Goal: Information Seeking & Learning: Find specific fact

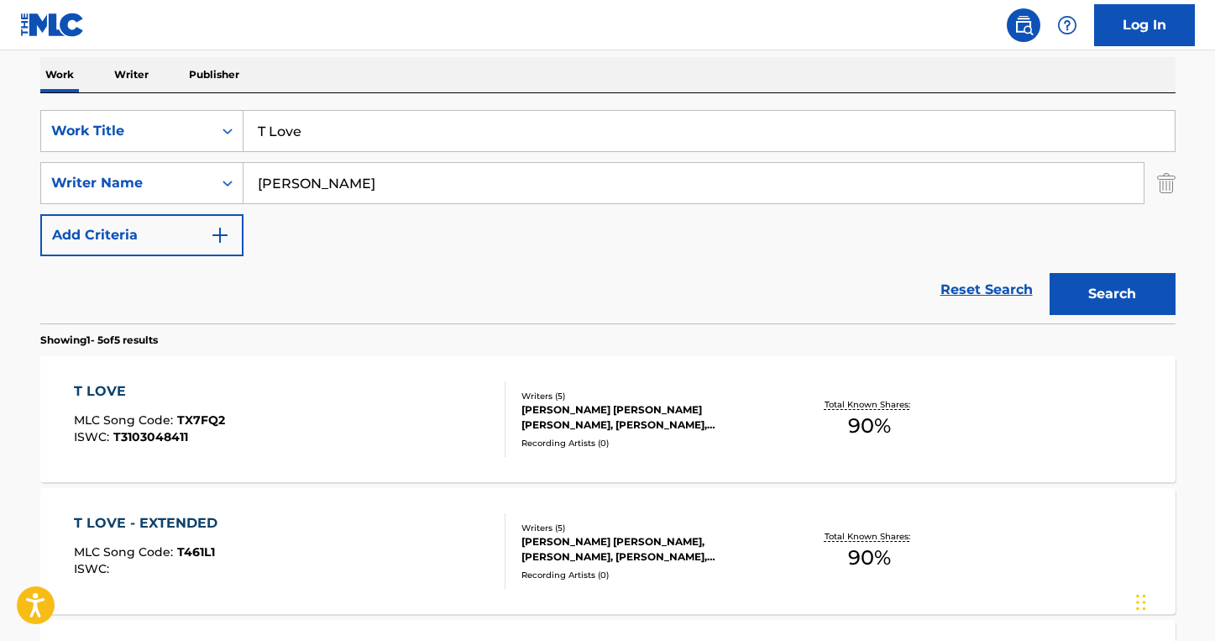
click at [353, 134] on input "T Love" at bounding box center [708, 131] width 931 height 40
drag, startPoint x: 354, startPoint y: 134, endPoint x: 364, endPoint y: 133, distance: 10.1
click at [353, 133] on input "T Love" at bounding box center [708, 131] width 931 height 40
type input "Cool Again"
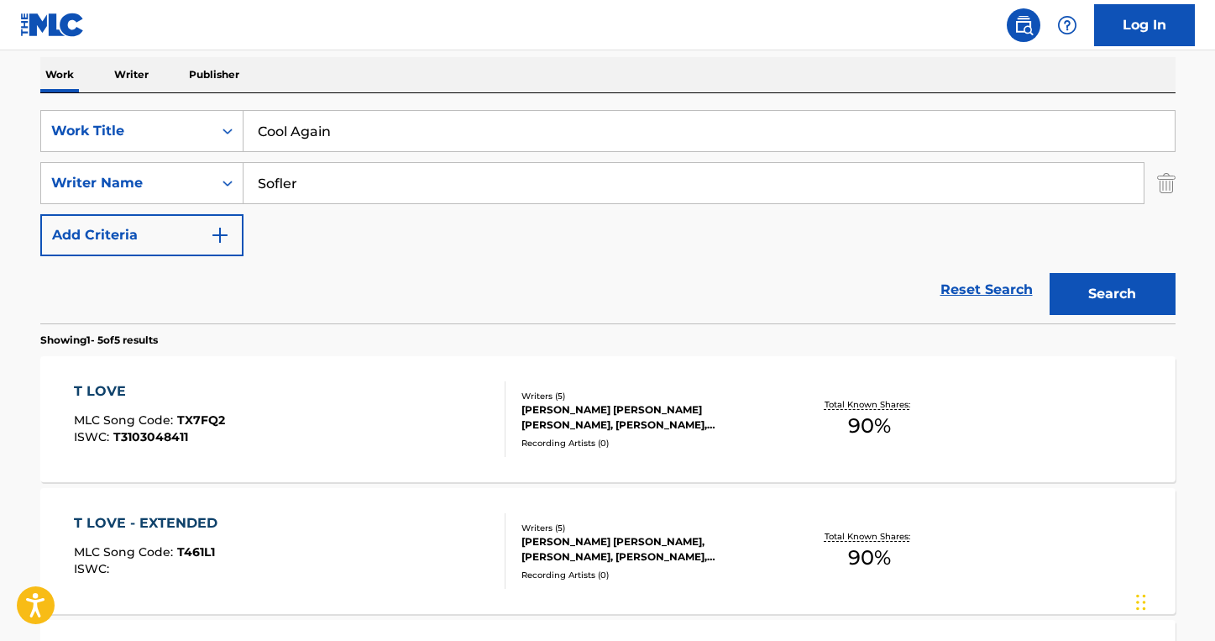
click at [1050, 273] on button "Search" at bounding box center [1113, 294] width 126 height 42
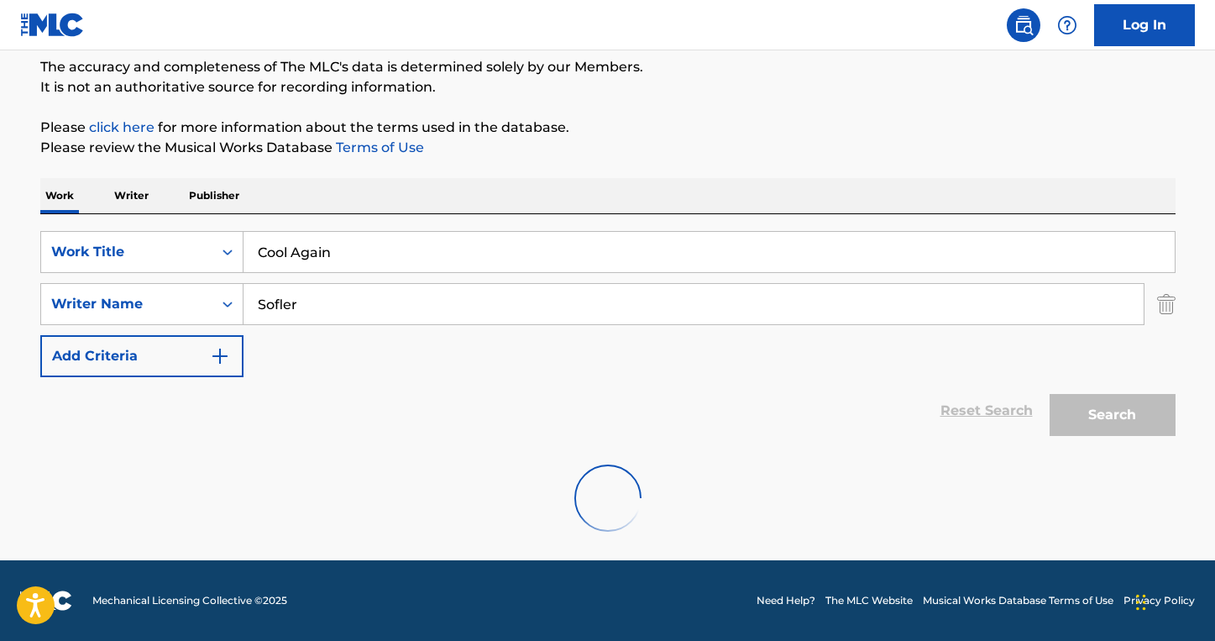
scroll to position [88, 0]
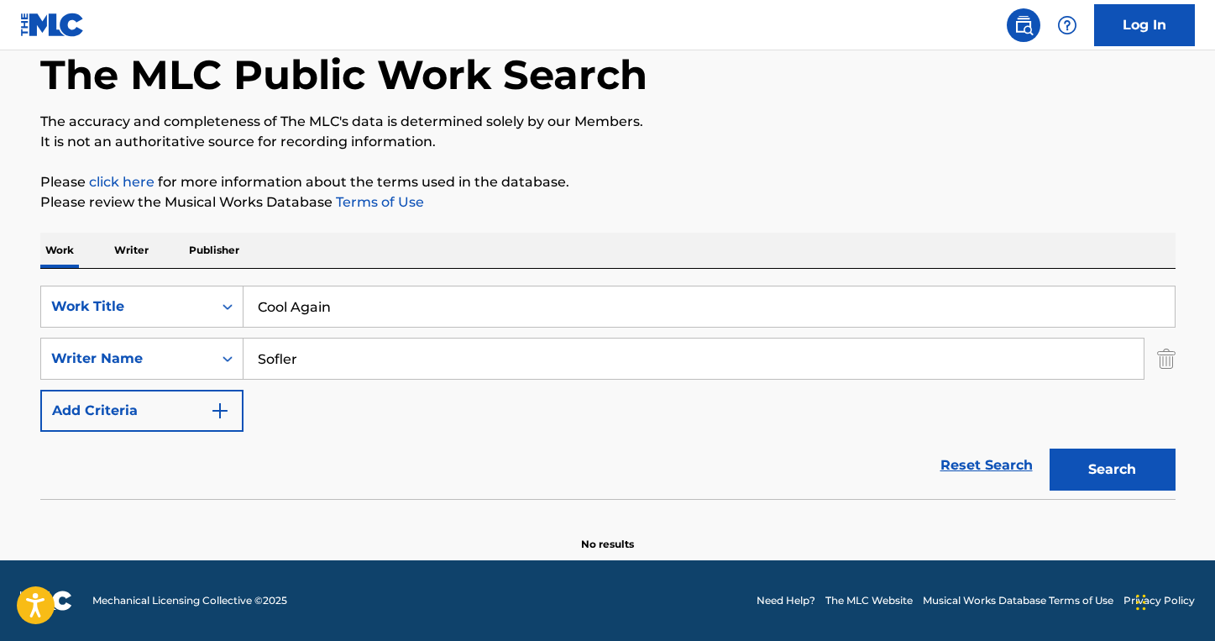
drag, startPoint x: 341, startPoint y: 159, endPoint x: 339, endPoint y: 180, distance: 21.1
click at [341, 161] on div "The MLC Public Work Search The accuracy and completeness of The MLC's data is d…" at bounding box center [607, 277] width 1175 height 547
click at [320, 367] on input "Sofler" at bounding box center [693, 358] width 900 height 40
click at [319, 367] on input "Sofler" at bounding box center [693, 358] width 900 height 40
type input "[PERSON_NAME]"
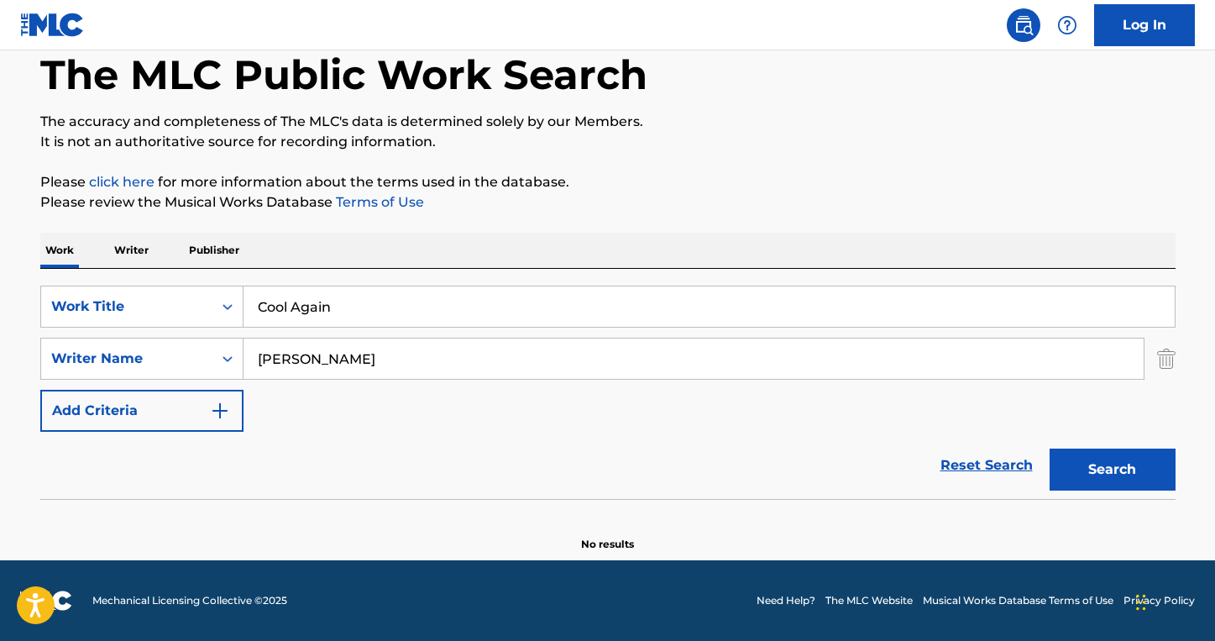
click at [1050, 448] on button "Search" at bounding box center [1113, 469] width 126 height 42
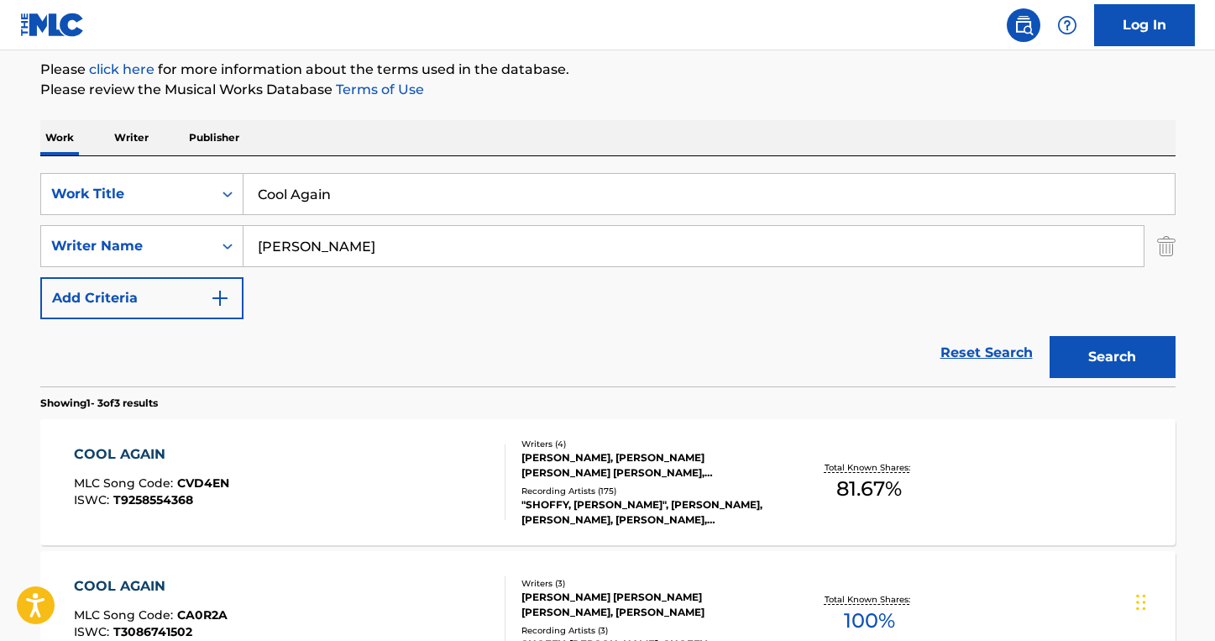
scroll to position [227, 0]
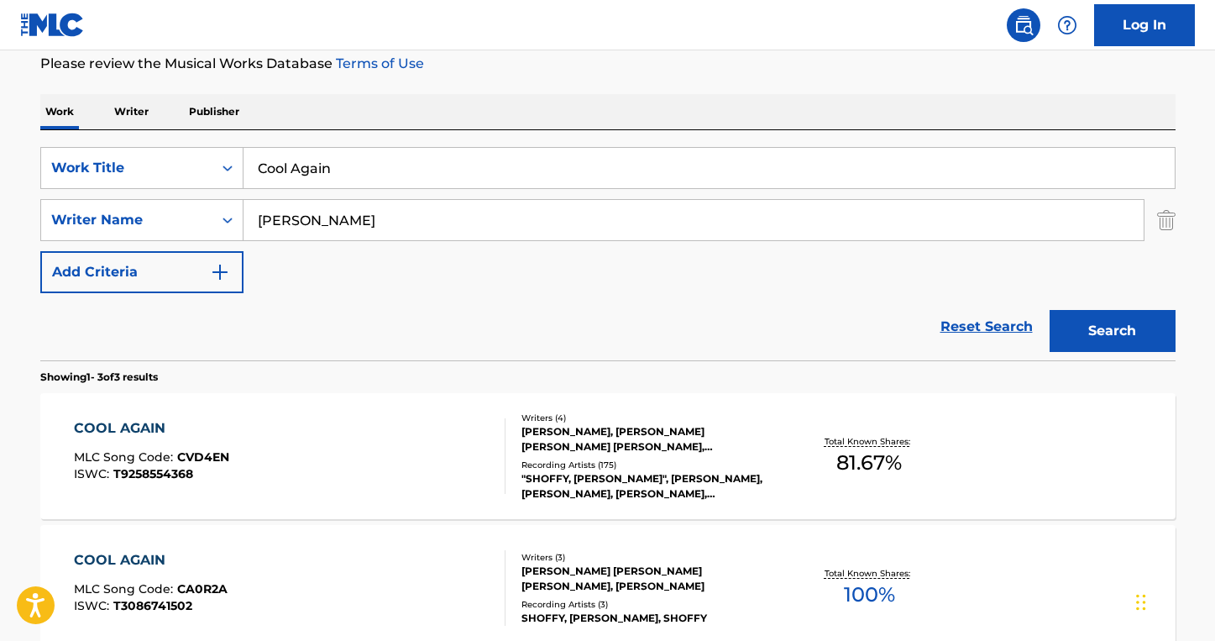
click at [367, 450] on div "COOL AGAIN MLC Song Code : CVD4EN ISWC : T9258554368" at bounding box center [290, 456] width 432 height 76
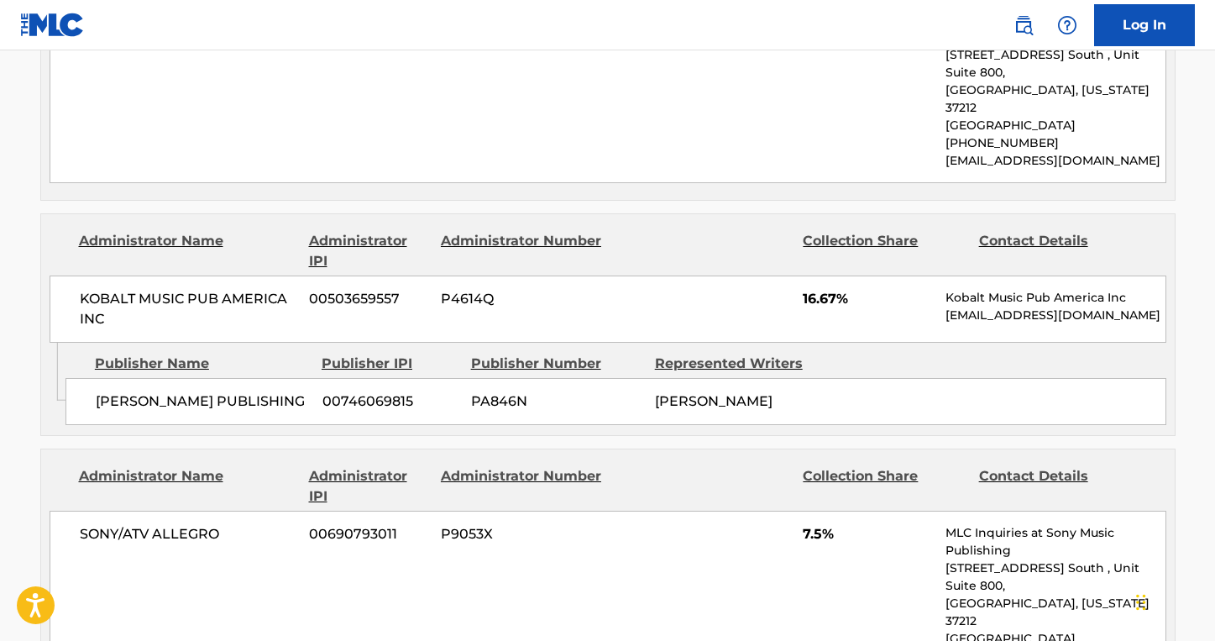
scroll to position [999, 0]
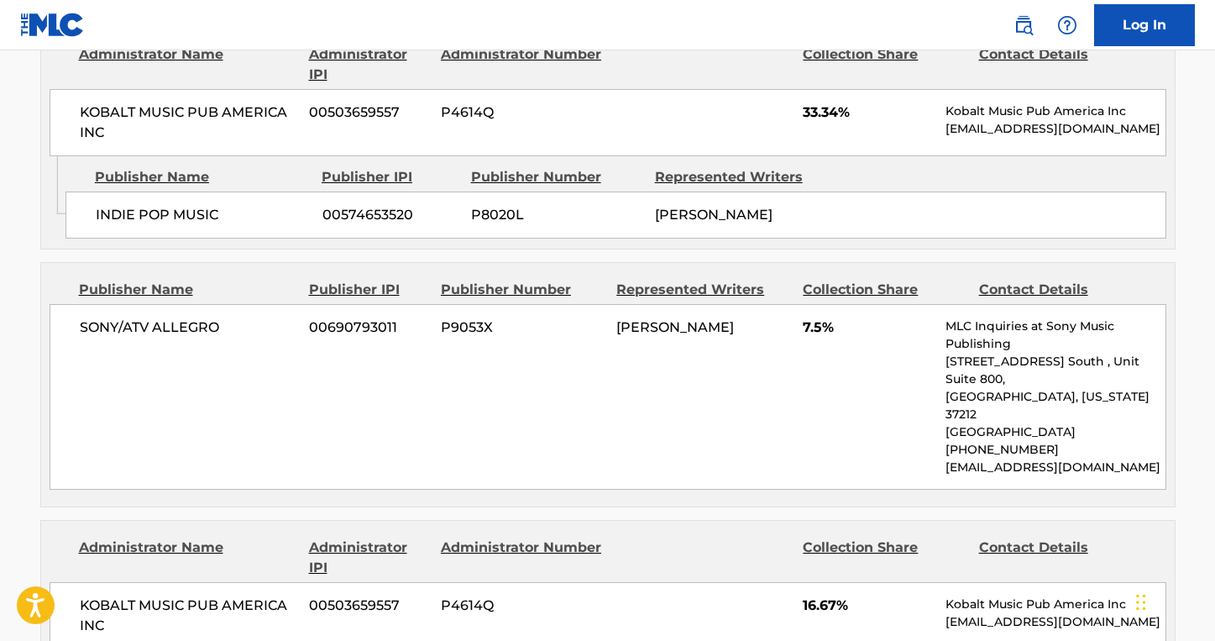
click at [711, 319] on span "[PERSON_NAME]" at bounding box center [675, 327] width 118 height 16
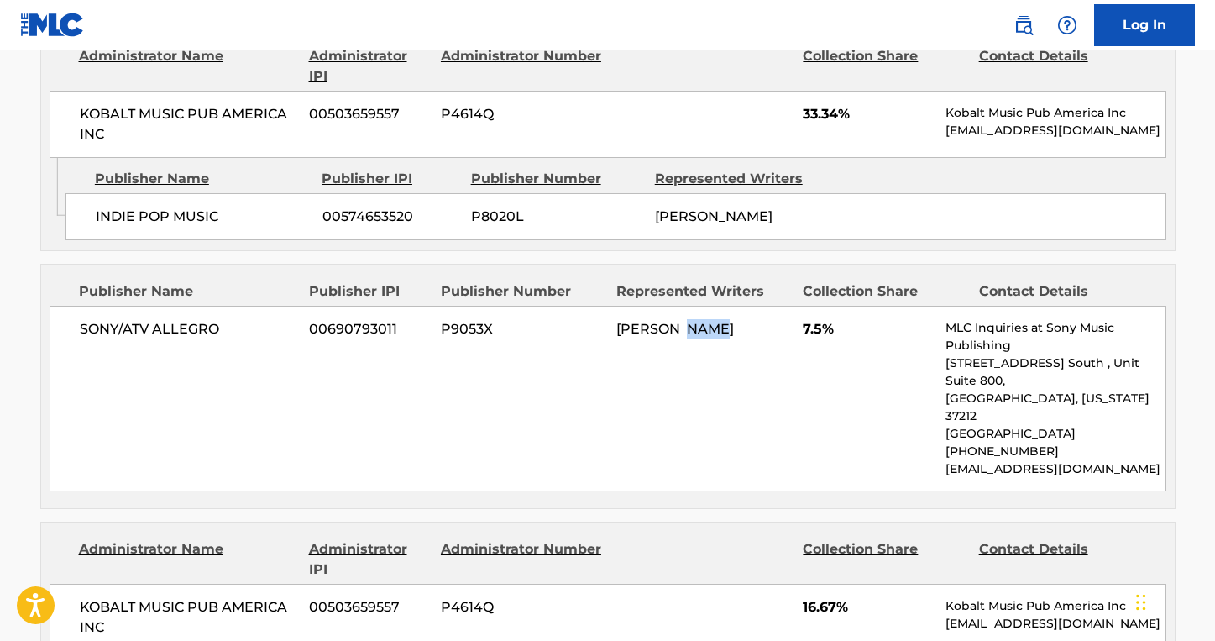
click at [711, 321] on span "[PERSON_NAME]" at bounding box center [675, 329] width 118 height 16
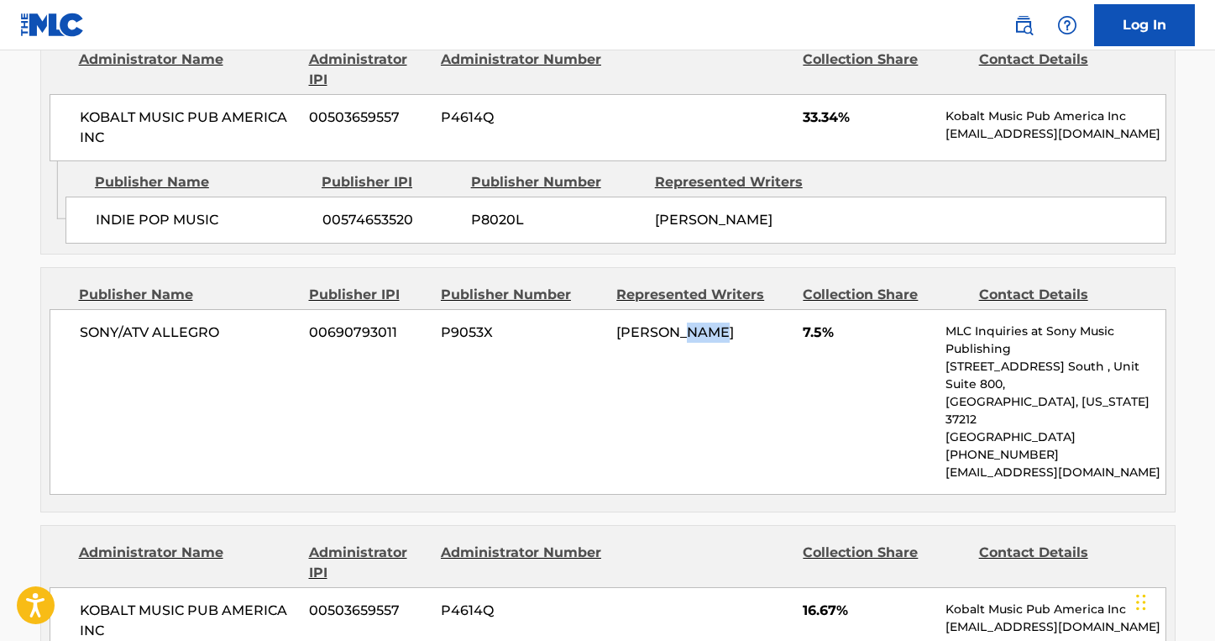
scroll to position [1000, 0]
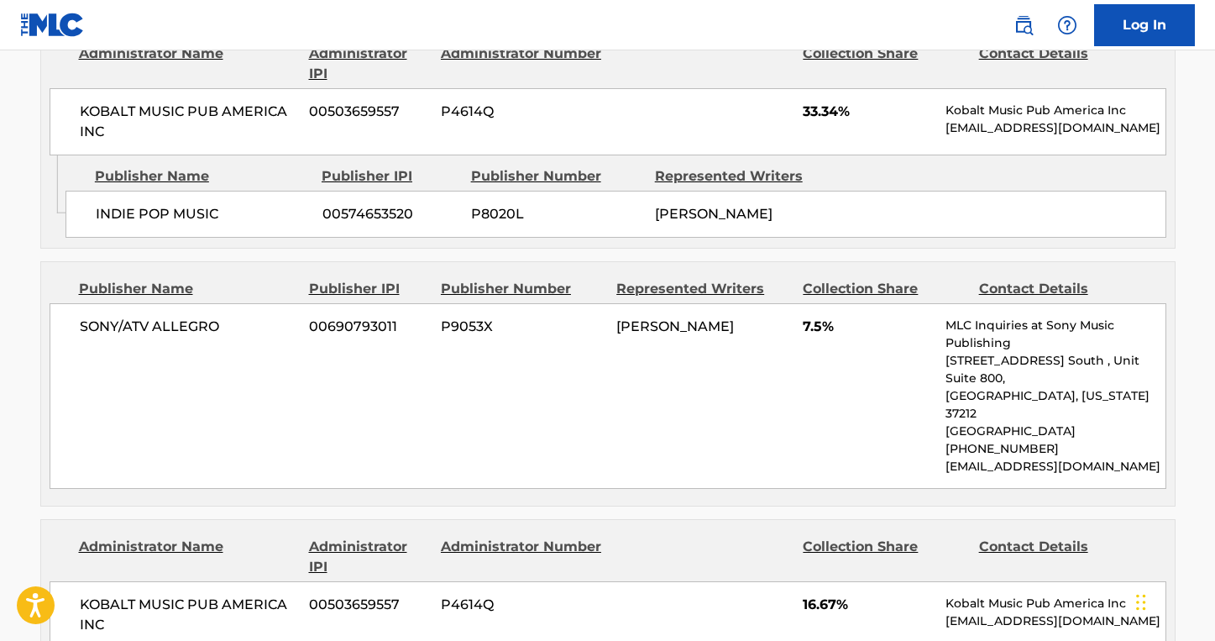
click at [735, 317] on div "[PERSON_NAME]" at bounding box center [703, 327] width 174 height 20
